Goal: Task Accomplishment & Management: Manage account settings

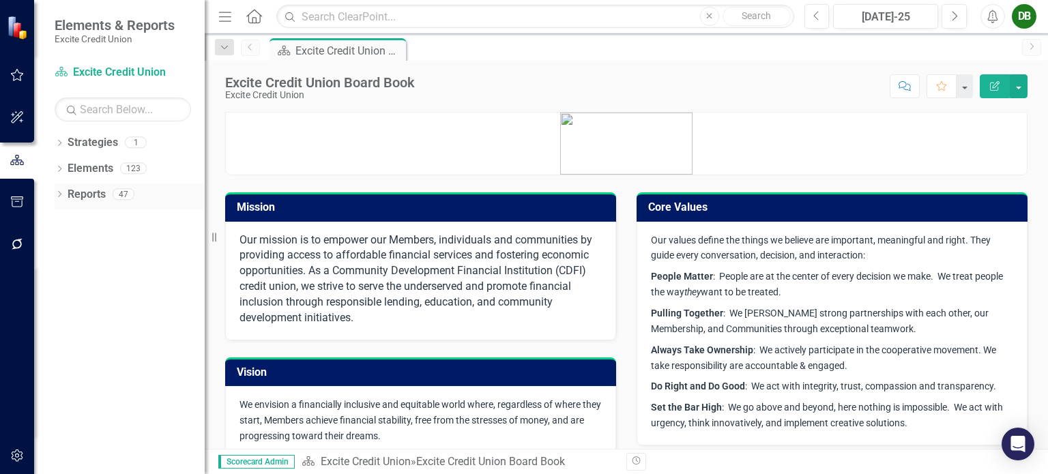
click at [61, 194] on icon "Dropdown" at bounding box center [60, 196] width 10 height 8
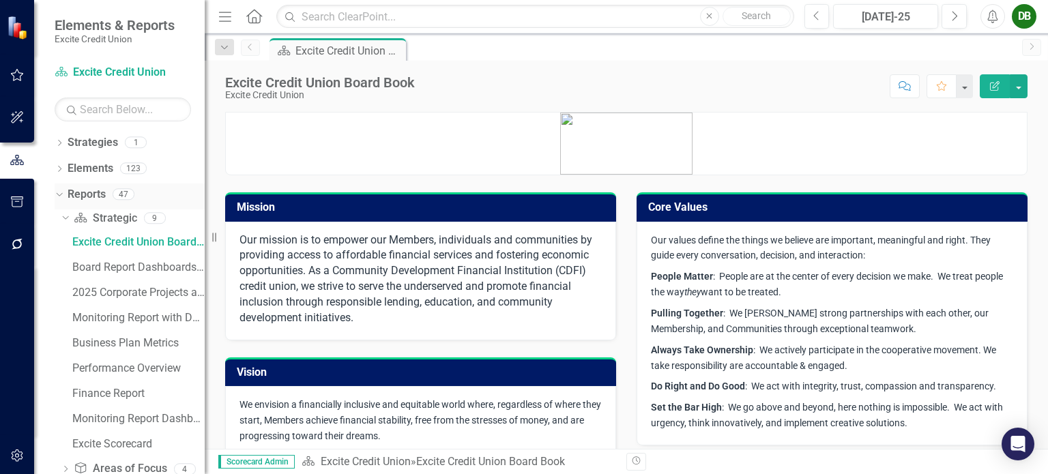
click at [61, 194] on div "Dropdown" at bounding box center [57, 194] width 12 height 10
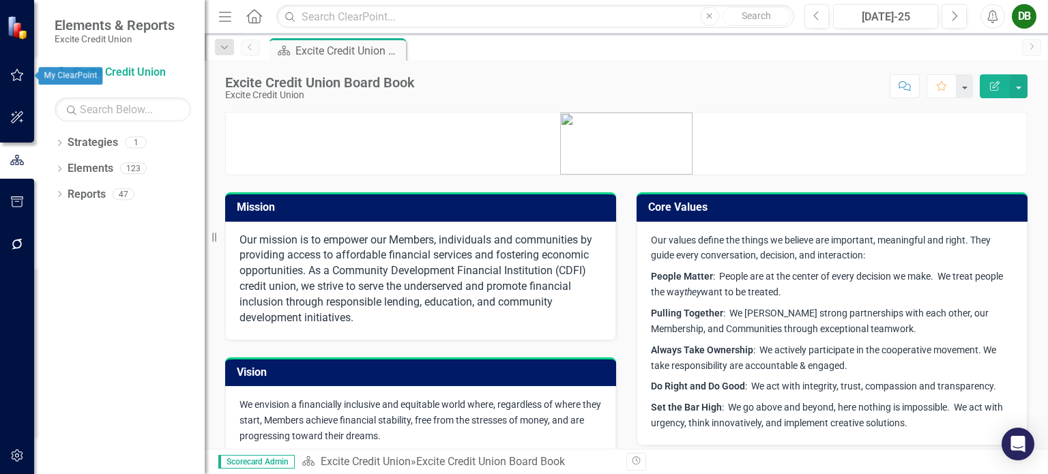
click at [15, 67] on button "button" at bounding box center [17, 75] width 31 height 29
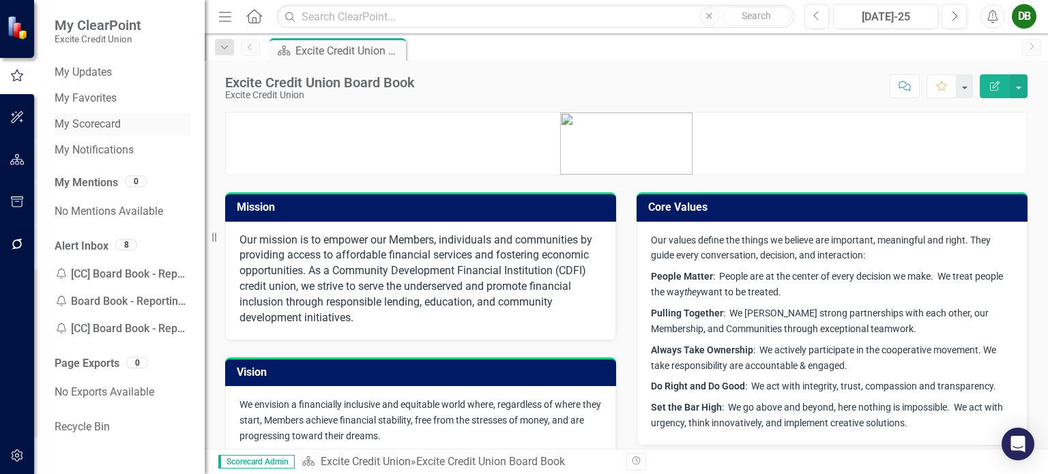
click at [90, 128] on link "My Scorecard" at bounding box center [123, 125] width 136 height 16
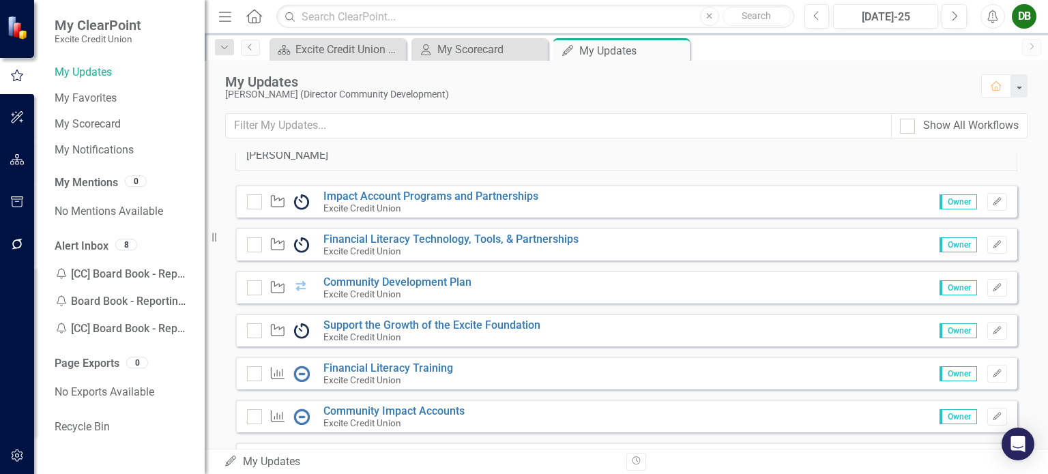
scroll to position [136, 0]
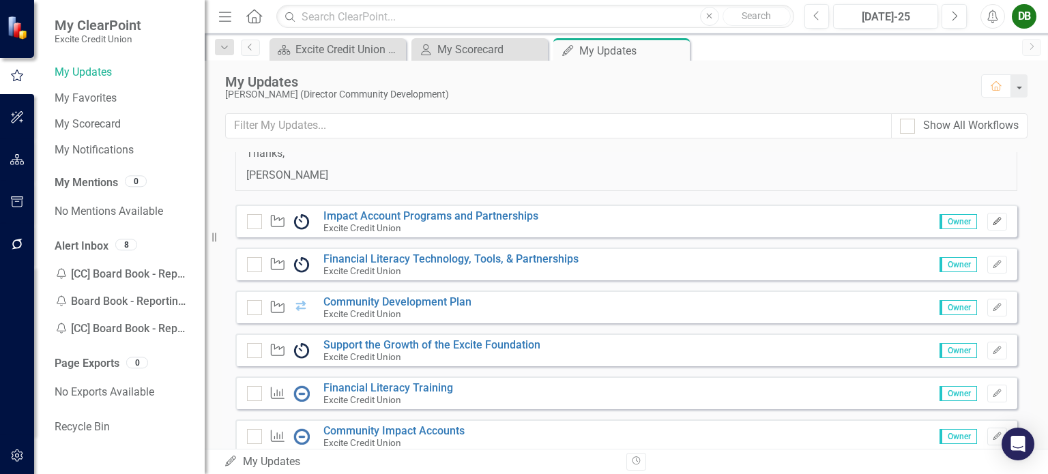
click at [992, 218] on icon "Edit" at bounding box center [997, 222] width 10 height 8
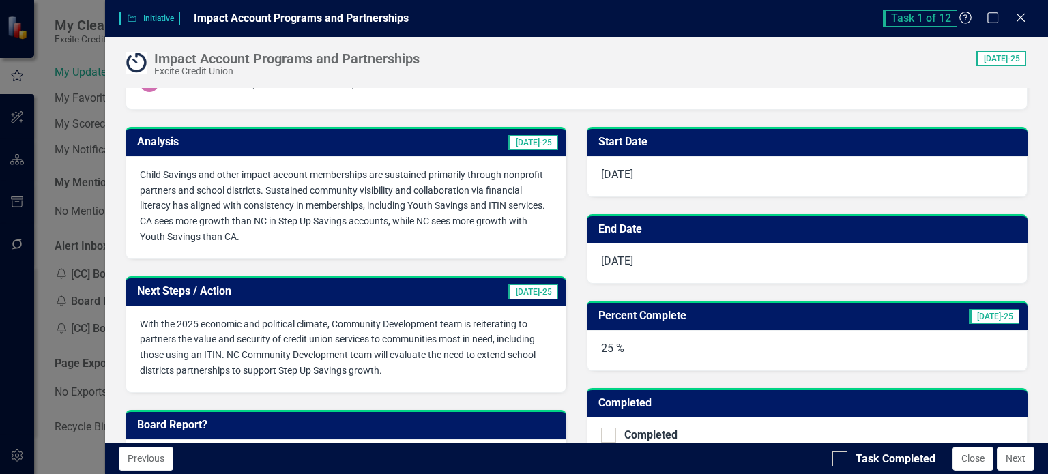
scroll to position [205, 0]
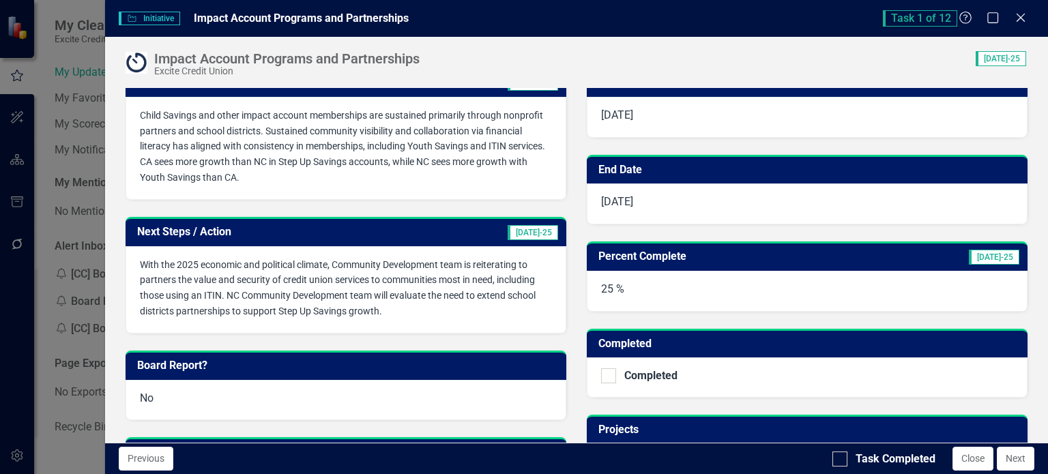
click at [443, 291] on span "With the 2025 economic and political climate, Community Development team is rei…" at bounding box center [338, 288] width 396 height 58
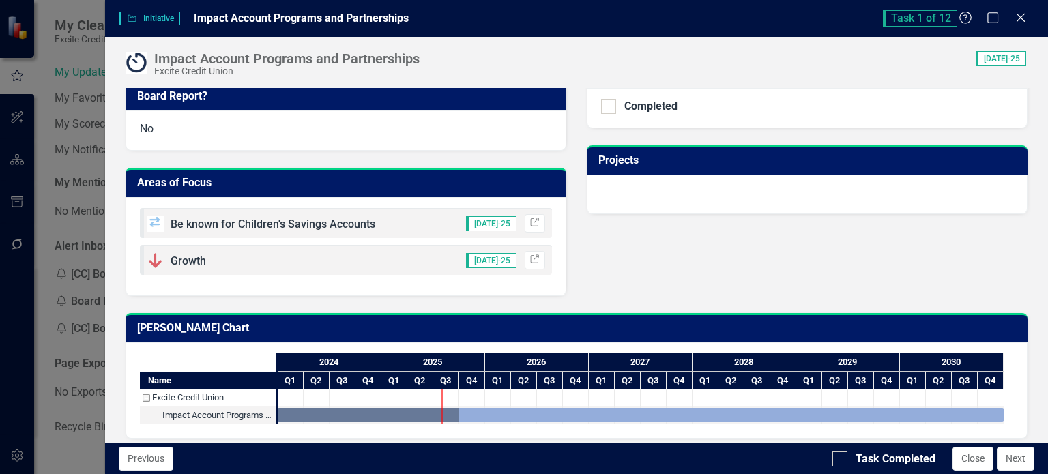
scroll to position [477, 0]
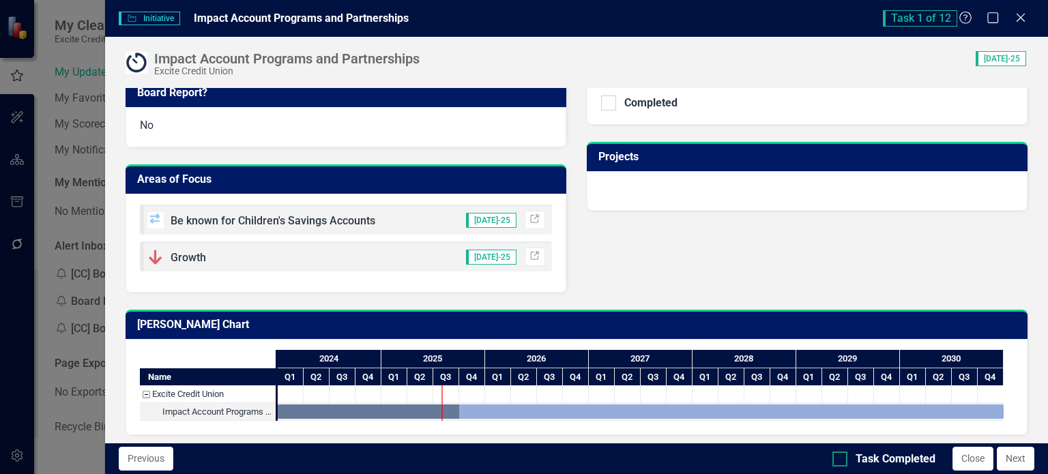
click at [839, 458] on input "Task Completed" at bounding box center [836, 456] width 9 height 9
checkbox input "true"
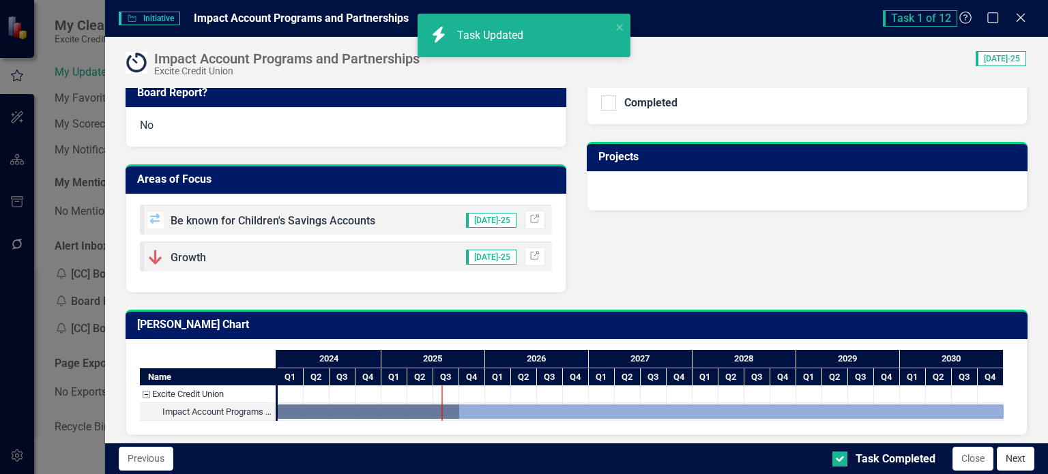
click at [1023, 462] on button "Next" at bounding box center [1016, 459] width 38 height 24
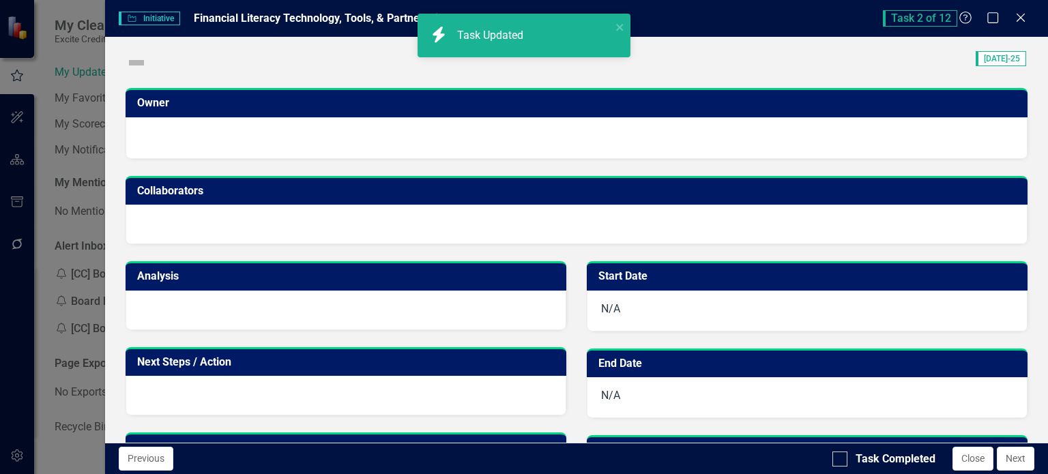
checkbox input "true"
